Goal: Transaction & Acquisition: Purchase product/service

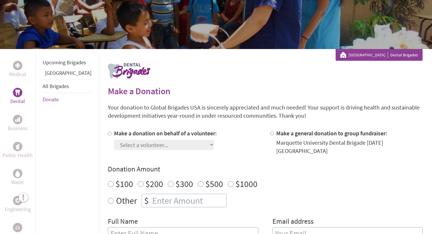
scroll to position [69, 0]
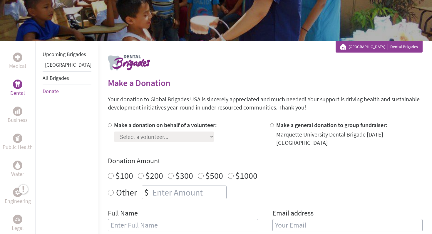
click at [114, 123] on label "Make a donation on behalf of a volunteer:" at bounding box center [165, 124] width 103 height 7
click at [108, 123] on input "Make a donation on behalf of a volunteer:" at bounding box center [110, 125] width 4 height 4
radio input "true"
click at [139, 138] on select "Select a volunteer... [PERSON_NAME] [PERSON_NAME] [PERSON_NAME] Aras Buozius [P…" at bounding box center [164, 137] width 100 height 10
select select "D2CC4847-5688-11EE-850A-42010A8A0021"
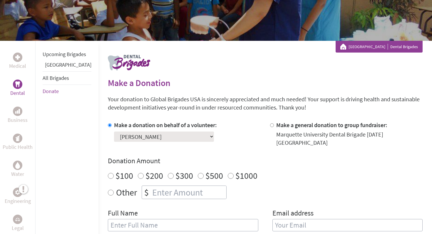
click at [114, 132] on select "Select a volunteer... [PERSON_NAME] [PERSON_NAME] [PERSON_NAME] Aras Buozius [P…" at bounding box center [164, 137] width 100 height 10
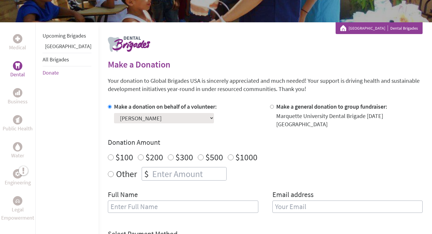
scroll to position [89, 0]
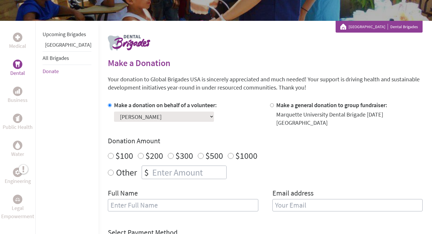
radio input "true"
click at [151, 167] on input "number" at bounding box center [188, 172] width 75 height 13
type input "250"
click at [235, 170] on div "Other $ 250" at bounding box center [265, 173] width 315 height 14
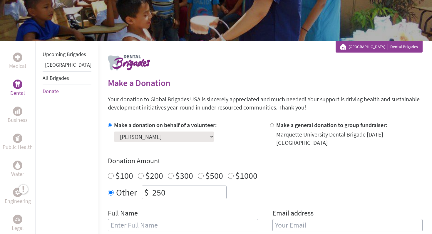
scroll to position [70, 0]
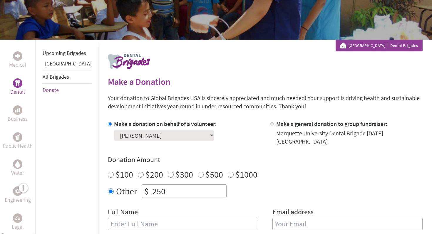
click at [134, 136] on select "Select a volunteer... [PERSON_NAME] [PERSON_NAME] [PERSON_NAME] Aras Buozius [P…" at bounding box center [164, 135] width 100 height 10
